Goal: Find specific page/section: Find specific page/section

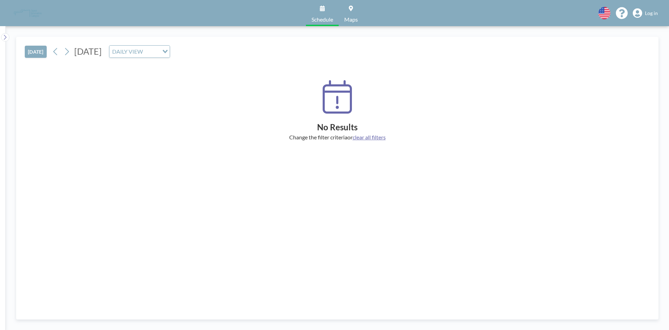
click at [652, 16] on span "Log in" at bounding box center [651, 13] width 13 height 6
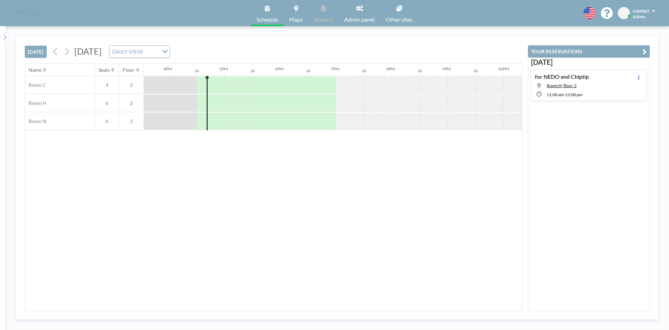
scroll to position [0, 892]
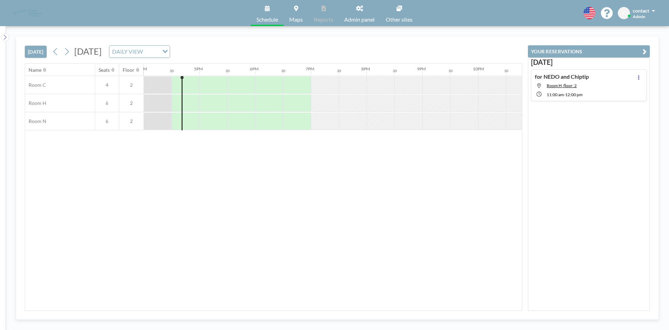
click at [355, 20] on span "Admin panel" at bounding box center [359, 20] width 30 height 6
